Goal: Check status: Check status

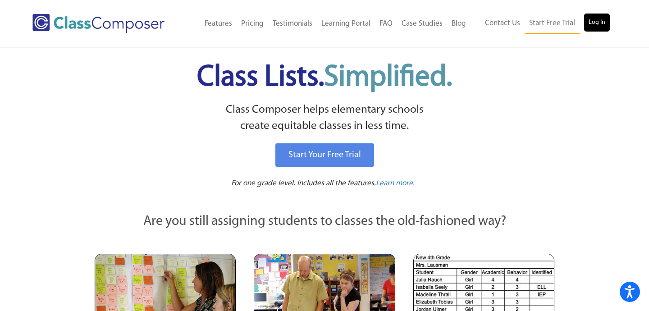
scroll to position [0, 0]
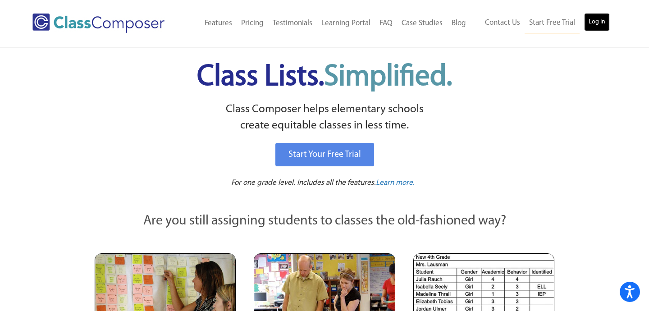
click at [606, 29] on link "Log In" at bounding box center [597, 22] width 26 height 18
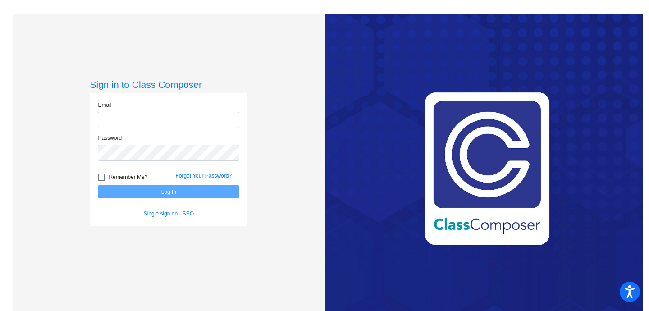
type input "cgalindo@ceres.k12.ca.us"
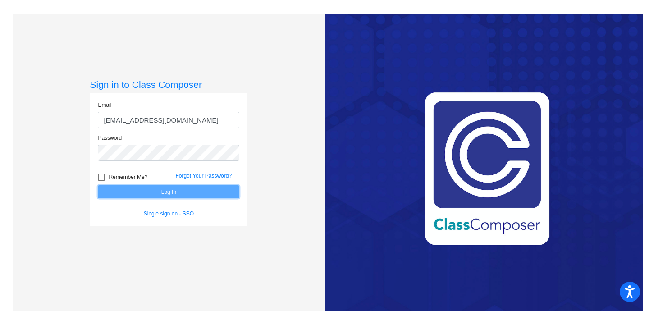
click at [168, 192] on button "Log In" at bounding box center [168, 191] width 141 height 13
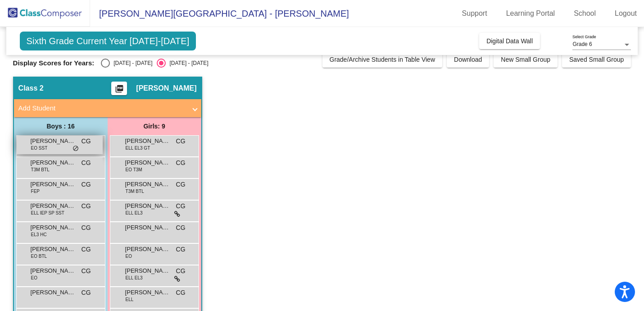
scroll to position [13, 0]
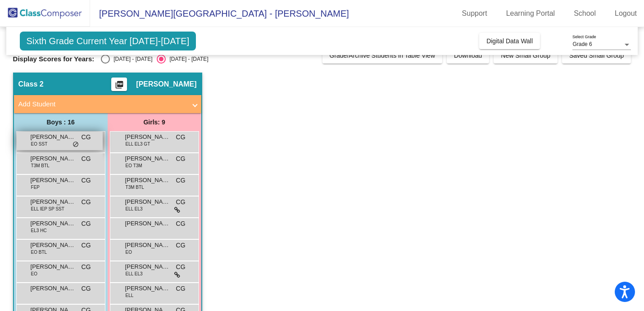
click at [57, 140] on span "Aden Noble" at bounding box center [53, 136] width 45 height 9
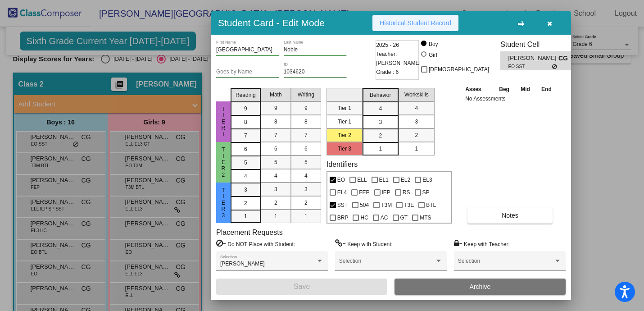
click at [427, 29] on button "Historical Student Record" at bounding box center [416, 23] width 86 height 16
click at [580, 161] on div at bounding box center [322, 155] width 644 height 311
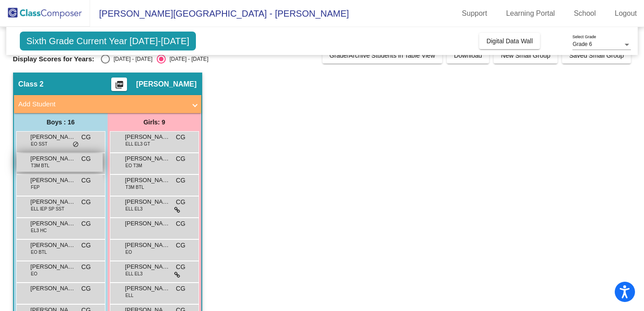
click at [53, 162] on span "Aiden Canseco-Rodriguez" at bounding box center [53, 158] width 45 height 9
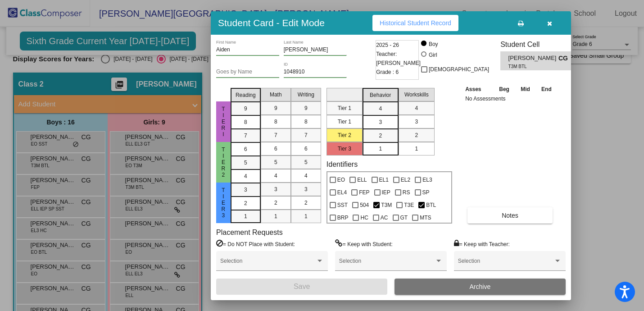
click at [444, 25] on span "Historical Student Record" at bounding box center [416, 22] width 72 height 7
click at [613, 104] on div at bounding box center [322, 155] width 644 height 311
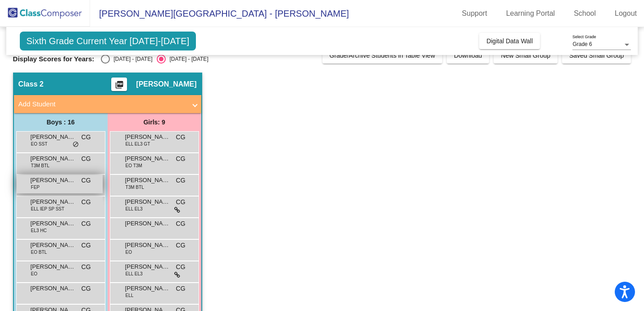
click at [58, 185] on div "Alfredo Mata Garibay FEP CG lock do_not_disturb_alt" at bounding box center [60, 184] width 86 height 18
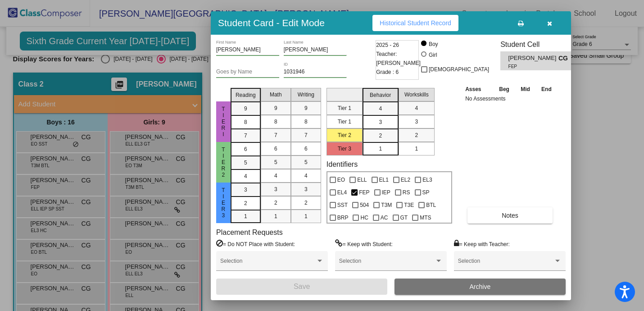
click at [441, 23] on span "Historical Student Record" at bounding box center [416, 22] width 72 height 7
click at [599, 169] on div at bounding box center [322, 155] width 644 height 311
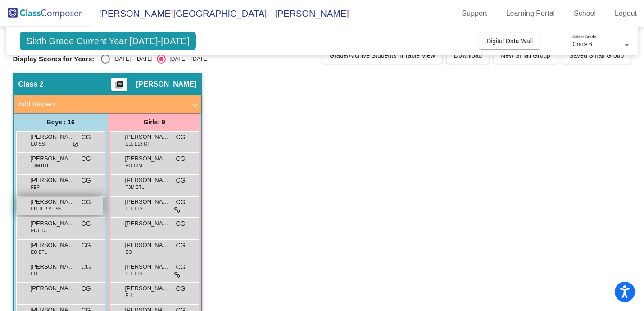
click at [47, 202] on span "Arlindo Placarte" at bounding box center [53, 201] width 45 height 9
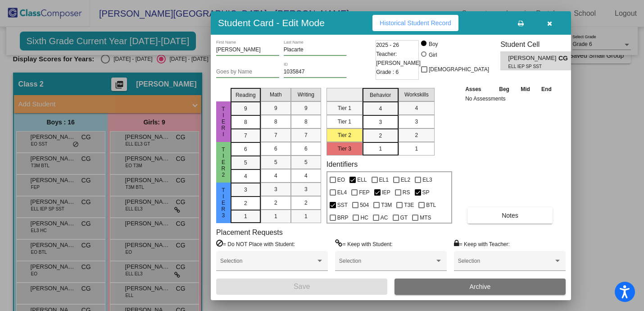
click at [451, 23] on span "Historical Student Record" at bounding box center [416, 22] width 72 height 7
click at [614, 205] on div at bounding box center [322, 155] width 644 height 311
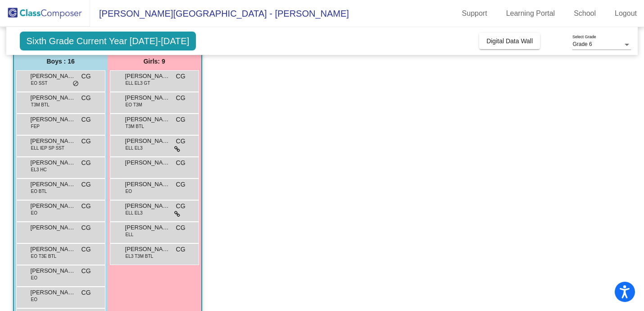
scroll to position [82, 0]
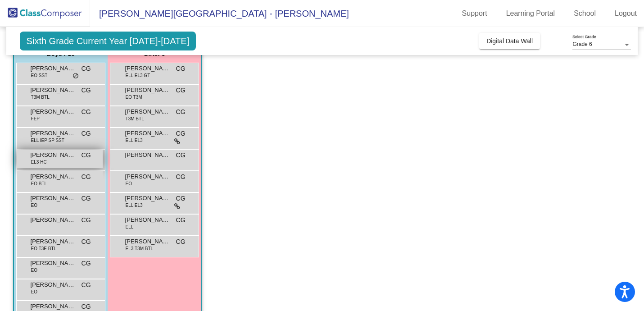
click at [63, 162] on div "Daniel De Leon EL3 HC CG lock do_not_disturb_alt" at bounding box center [60, 159] width 86 height 18
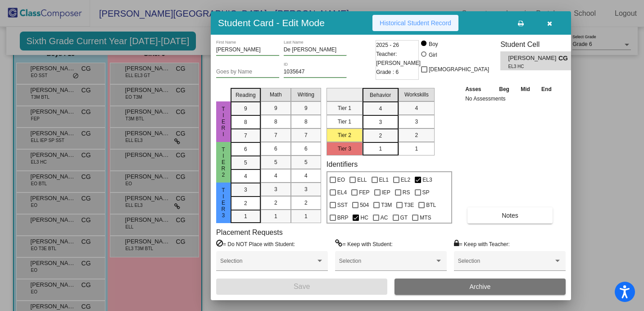
click at [448, 22] on span "Historical Student Record" at bounding box center [416, 22] width 72 height 7
click at [550, 20] on icon "button" at bounding box center [549, 23] width 5 height 6
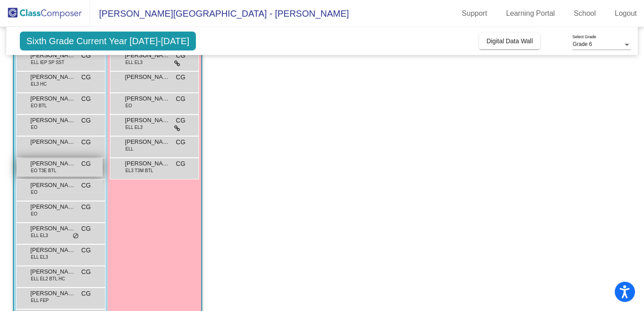
scroll to position [170, 0]
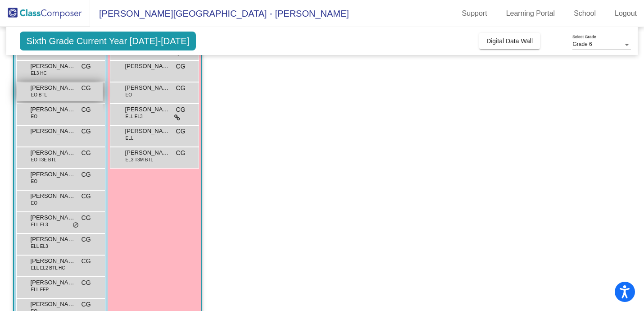
click at [61, 96] on div "Devlin Turley EO BTL CG lock do_not_disturb_alt" at bounding box center [60, 91] width 86 height 18
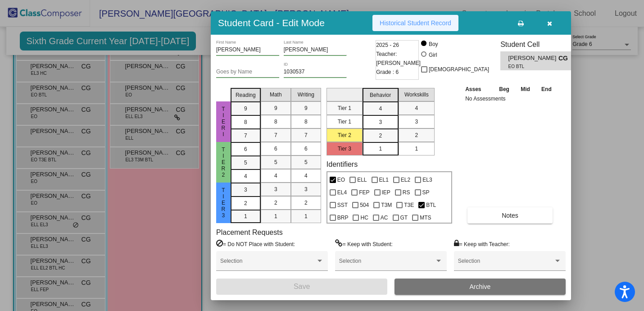
click at [446, 27] on button "Historical Student Record" at bounding box center [416, 23] width 86 height 16
click at [549, 24] on icon "button" at bounding box center [549, 23] width 5 height 6
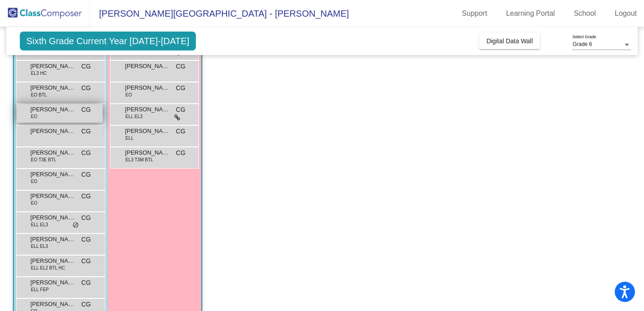
click at [46, 115] on div "Eduardo Gutierrez EO CG lock do_not_disturb_alt" at bounding box center [60, 113] width 86 height 18
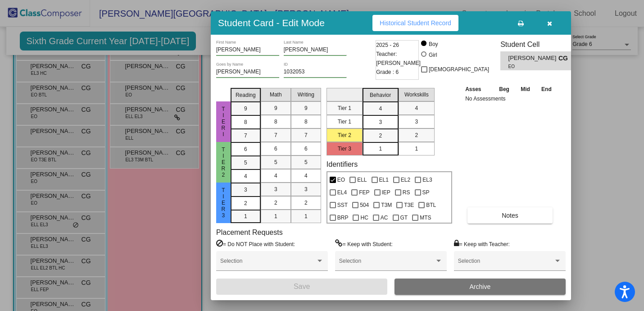
click at [433, 25] on span "Historical Student Record" at bounding box center [416, 22] width 72 height 7
click at [561, 24] on button "button" at bounding box center [549, 23] width 29 height 16
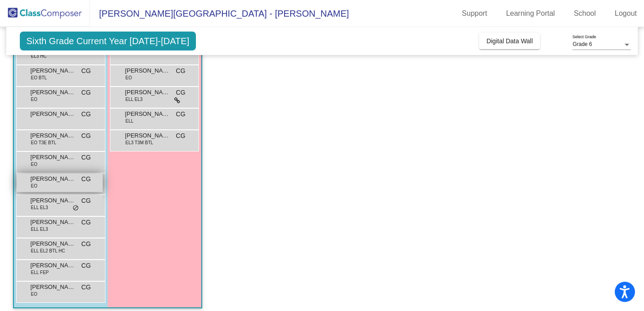
scroll to position [194, 0]
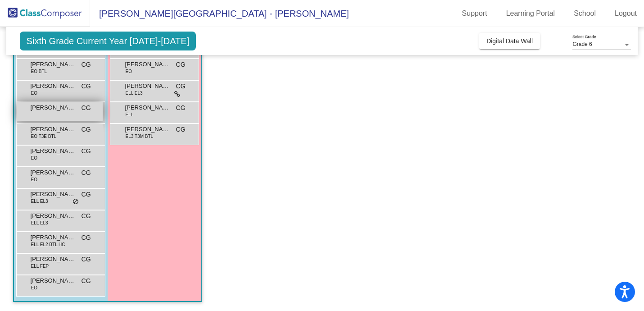
click at [53, 112] on div "Hector Garcia CG lock do_not_disturb_alt" at bounding box center [60, 111] width 86 height 18
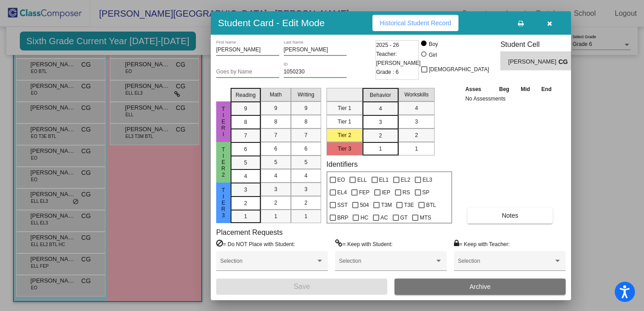
click at [409, 32] on div "Student Card - Edit Mode Historical Student Record" at bounding box center [391, 22] width 360 height 23
click at [417, 20] on span "Historical Student Record" at bounding box center [416, 22] width 72 height 7
click at [551, 18] on button "button" at bounding box center [549, 23] width 29 height 16
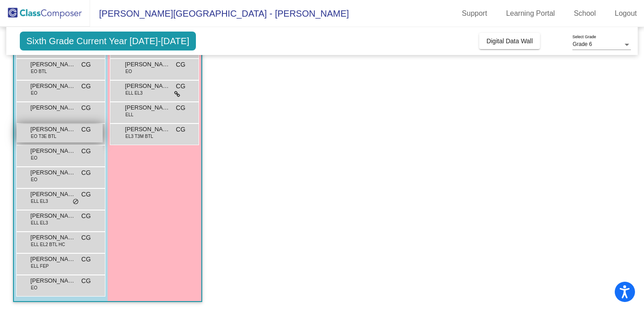
click at [48, 126] on span "Jayden Acevez Valdez" at bounding box center [53, 129] width 45 height 9
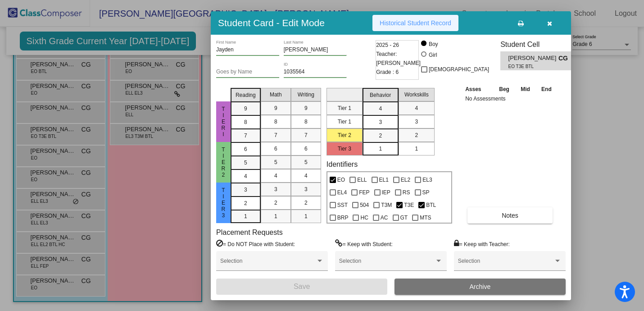
click at [413, 19] on span "Historical Student Record" at bounding box center [416, 22] width 72 height 7
click at [555, 25] on button "button" at bounding box center [549, 23] width 29 height 16
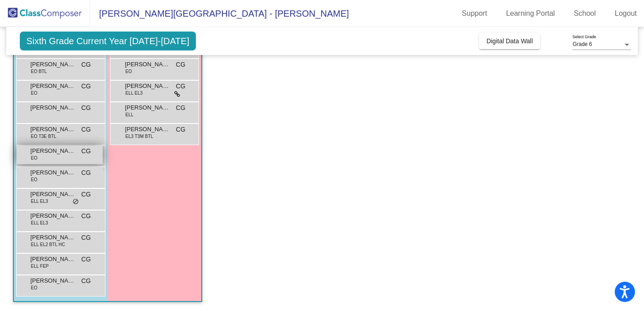
click at [46, 152] on span "Jose Cruz-Hernandez" at bounding box center [53, 150] width 45 height 9
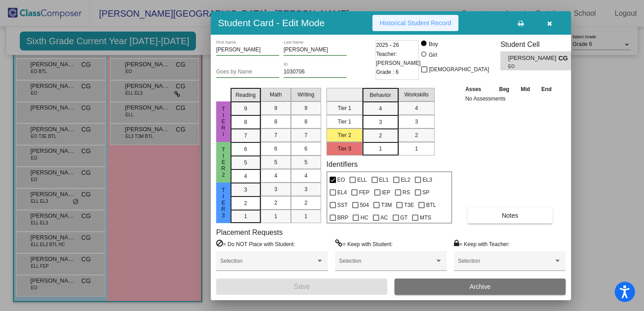
click at [425, 27] on button "Historical Student Record" at bounding box center [416, 23] width 86 height 16
click at [553, 23] on button "button" at bounding box center [549, 23] width 29 height 16
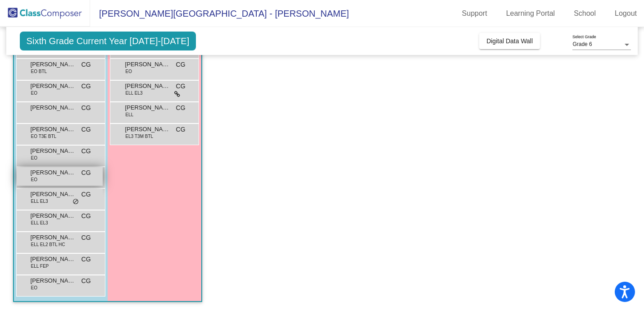
click at [46, 173] on span "Mason Caulton" at bounding box center [53, 172] width 45 height 9
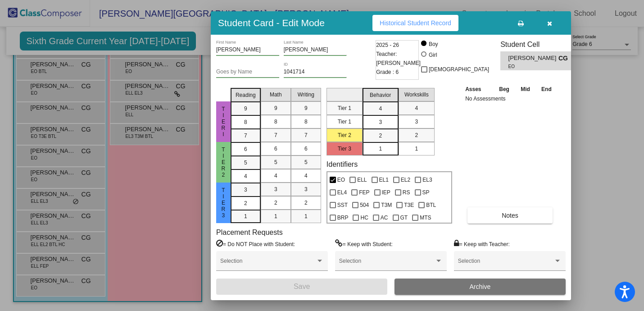
click at [418, 26] on button "Historical Student Record" at bounding box center [416, 23] width 86 height 16
click at [553, 23] on button "button" at bounding box center [549, 23] width 29 height 16
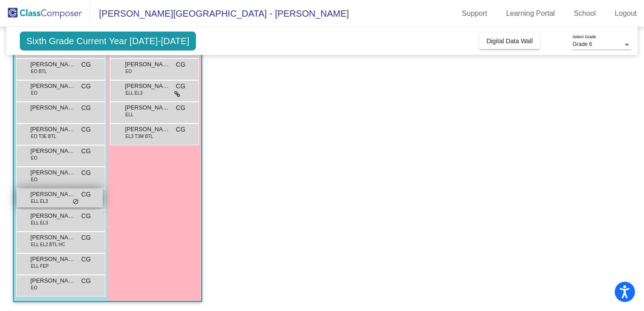
scroll to position [0, 0]
click at [50, 198] on span "Mateo Ochoa" at bounding box center [53, 194] width 45 height 9
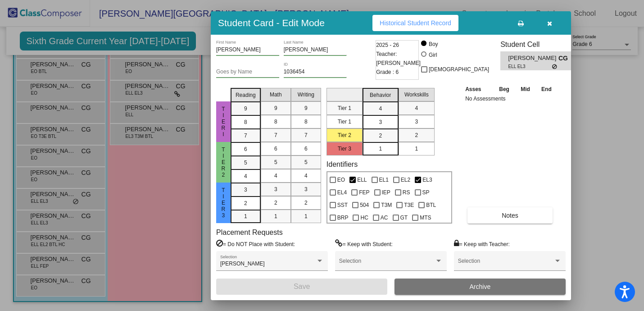
click at [442, 15] on button "Historical Student Record" at bounding box center [416, 23] width 86 height 16
click at [546, 25] on button "button" at bounding box center [549, 23] width 29 height 16
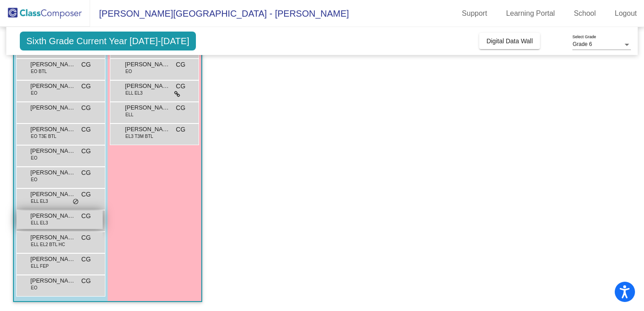
click at [44, 218] on span "Mateo Valencia Benites" at bounding box center [53, 215] width 45 height 9
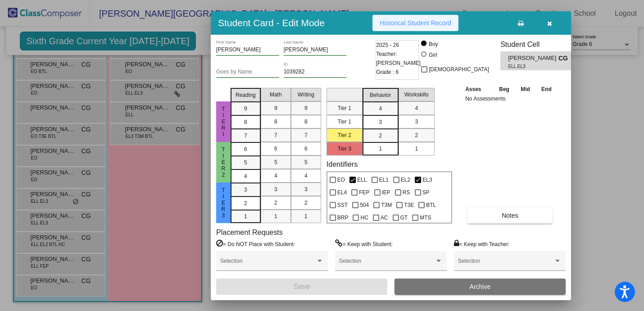
click at [431, 30] on button "Historical Student Record" at bounding box center [416, 23] width 86 height 16
click at [551, 24] on icon "button" at bounding box center [549, 23] width 5 height 6
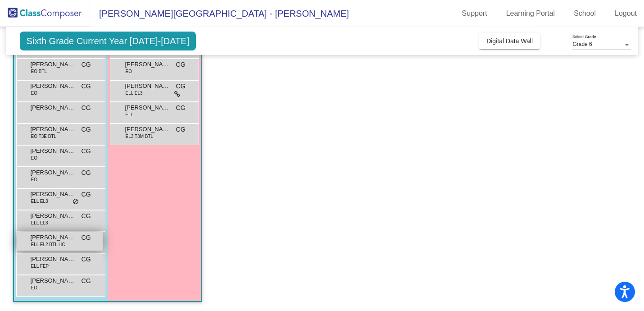
click at [47, 244] on span "ELL EL2 BTL HC" at bounding box center [48, 244] width 34 height 7
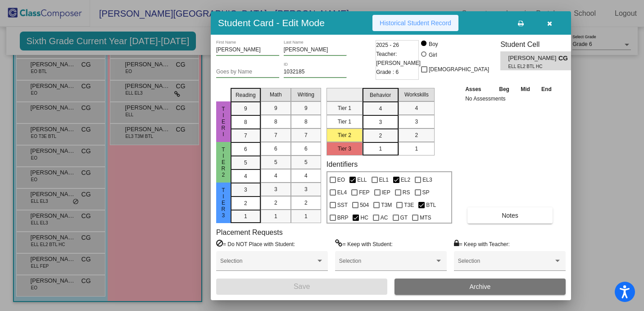
click at [436, 17] on button "Historical Student Record" at bounding box center [416, 23] width 86 height 16
click at [551, 19] on span "button" at bounding box center [549, 22] width 5 height 7
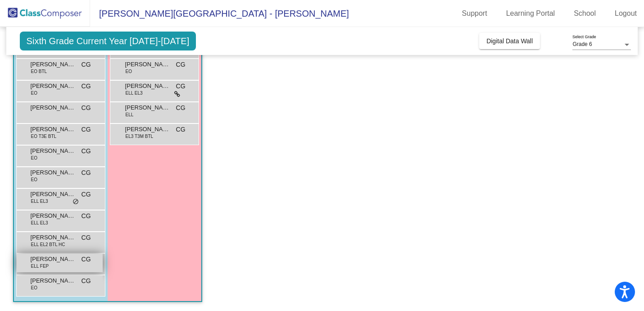
click at [41, 265] on span "ELL FEP" at bounding box center [40, 266] width 18 height 7
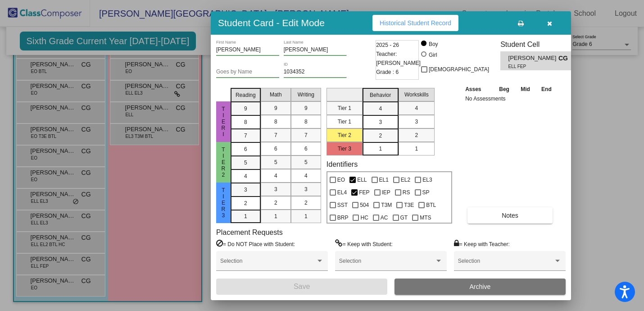
click at [446, 19] on span "Historical Student Record" at bounding box center [416, 22] width 72 height 7
click at [548, 19] on span "button" at bounding box center [549, 22] width 5 height 7
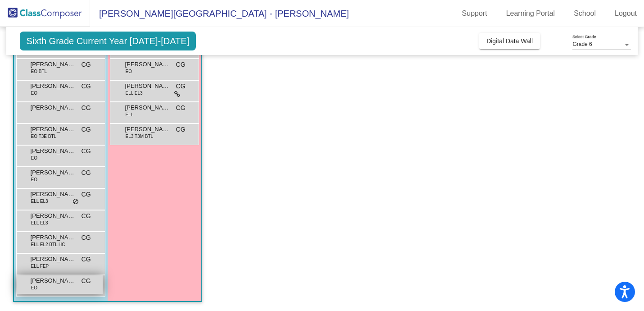
click at [37, 286] on div "Santiago Espinoza EO CG lock do_not_disturb_alt" at bounding box center [60, 284] width 86 height 18
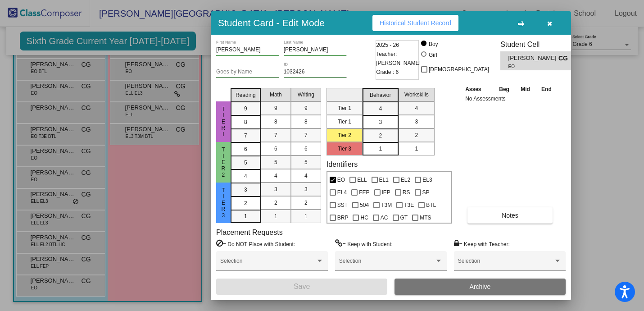
click at [417, 25] on span "Historical Student Record" at bounding box center [416, 22] width 72 height 7
click at [551, 28] on button "button" at bounding box center [549, 23] width 29 height 16
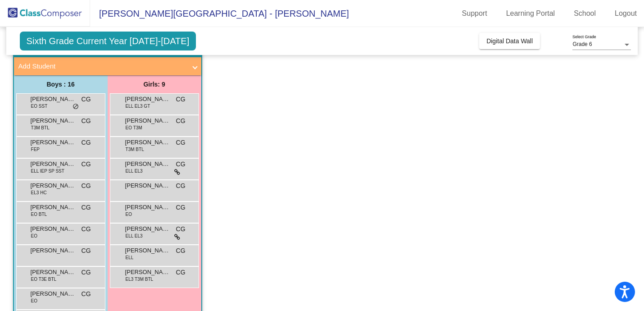
scroll to position [51, 0]
click at [146, 104] on span "ELL EL3 GT" at bounding box center [138, 105] width 25 height 7
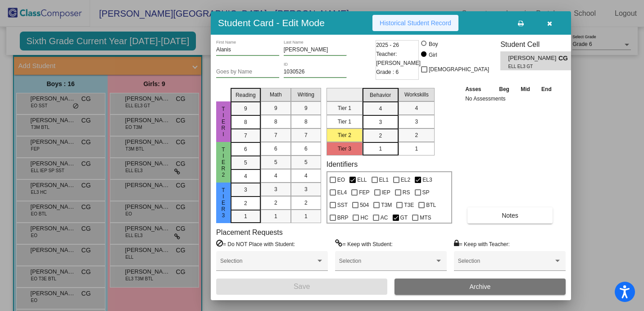
click at [426, 23] on span "Historical Student Record" at bounding box center [416, 22] width 72 height 7
click at [551, 28] on button "button" at bounding box center [549, 23] width 29 height 16
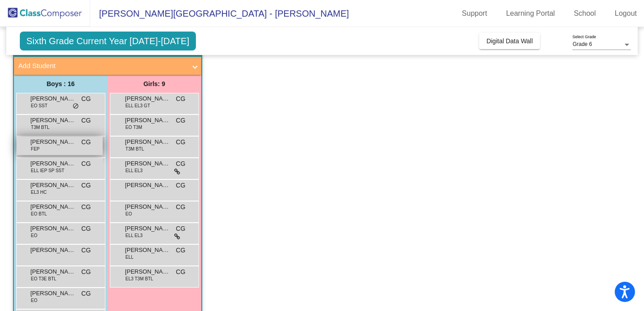
click at [49, 152] on div "Alfredo Mata Garibay FEP CG lock do_not_disturb_alt" at bounding box center [60, 146] width 86 height 18
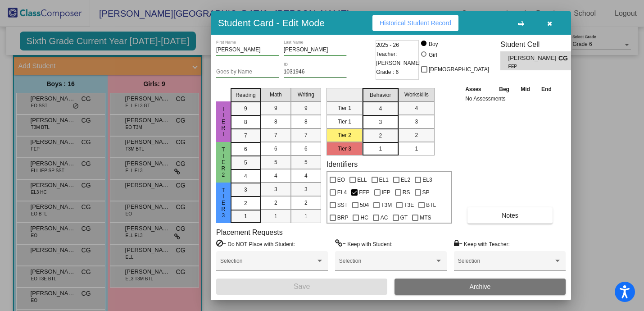
click at [558, 25] on button "button" at bounding box center [549, 23] width 29 height 16
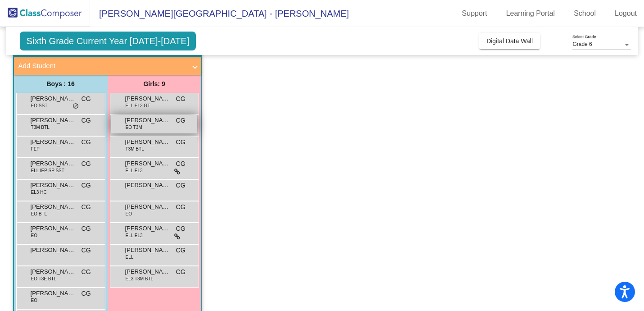
click at [134, 120] on span "Ariana Arias Reynoso" at bounding box center [147, 120] width 45 height 9
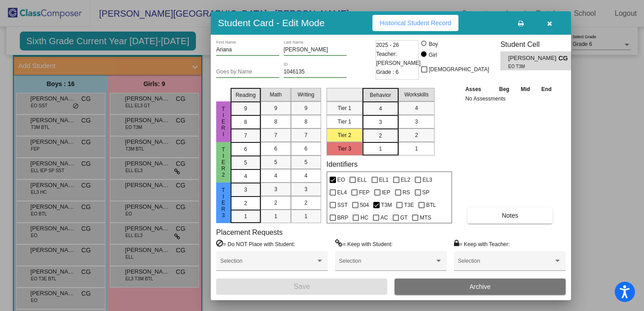
click at [555, 22] on button "button" at bounding box center [549, 23] width 29 height 16
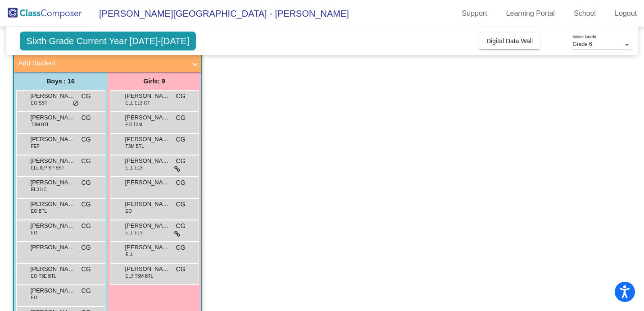
scroll to position [71, 0]
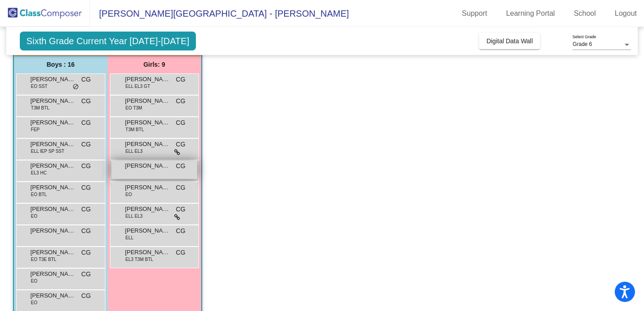
click at [137, 169] on span "Ian Zaragoza" at bounding box center [147, 165] width 45 height 9
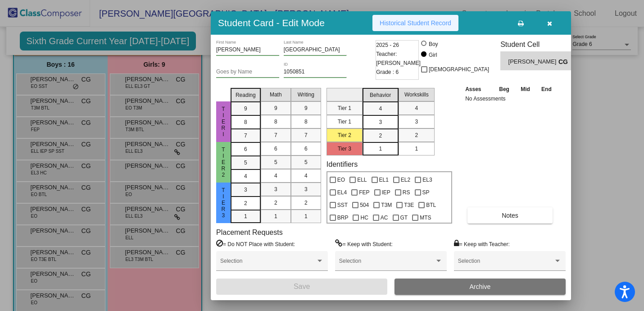
click at [425, 26] on span "Historical Student Record" at bounding box center [416, 22] width 72 height 7
click at [549, 22] on icon "button" at bounding box center [549, 23] width 5 height 6
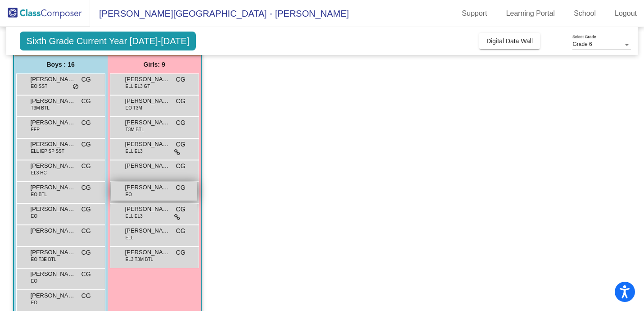
click at [143, 194] on div "Karla Stuart EO CG lock do_not_disturb_alt" at bounding box center [154, 191] width 86 height 18
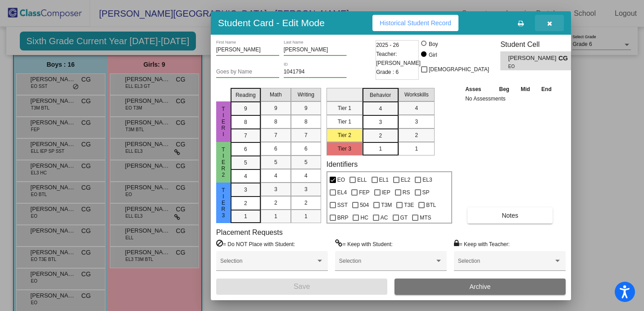
click at [552, 24] on button "button" at bounding box center [549, 23] width 29 height 16
